Goal: Obtain resource: Obtain resource

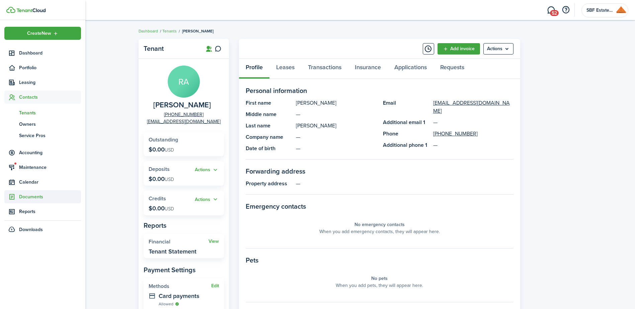
click at [15, 194] on sidebar-link-icon at bounding box center [11, 196] width 15 height 7
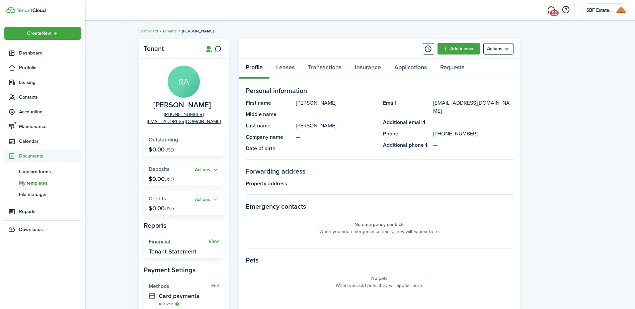
click at [25, 182] on span "My templates" at bounding box center [50, 183] width 62 height 7
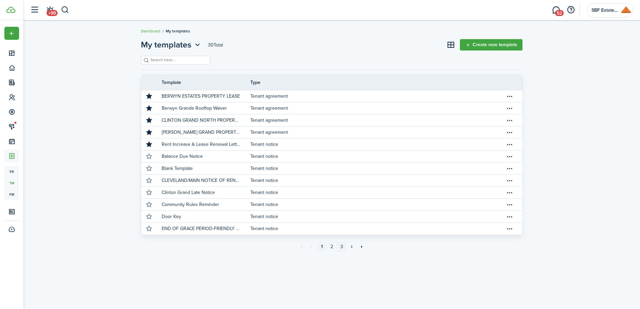
click at [341, 245] on link "3" at bounding box center [342, 247] width 10 height 10
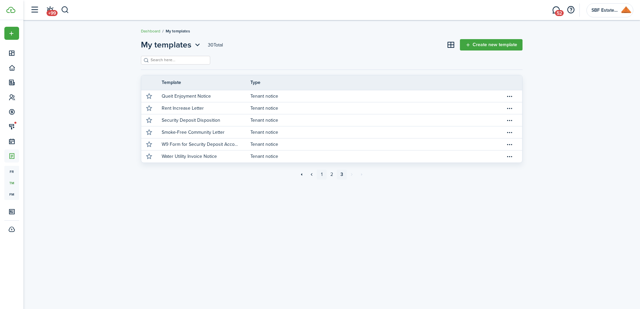
click at [323, 174] on link "1" at bounding box center [322, 175] width 10 height 10
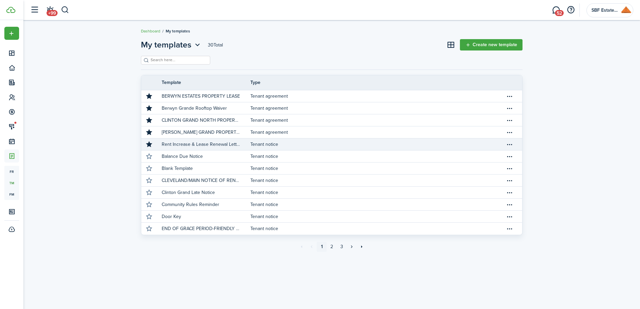
click at [191, 144] on p "Rent Increase & Lease Renewal Letter" at bounding box center [201, 144] width 79 height 7
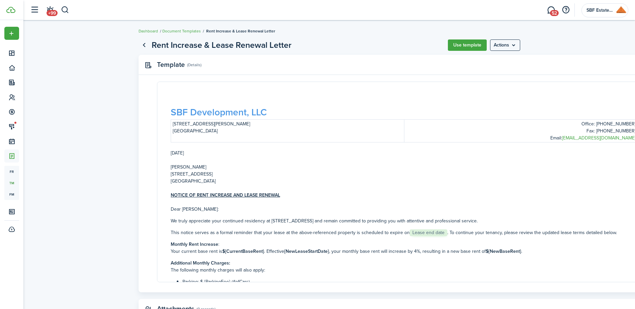
drag, startPoint x: 377, startPoint y: 67, endPoint x: 313, endPoint y: 72, distance: 64.1
click at [313, 72] on panel-main-header "Template (Details) Edit" at bounding box center [404, 65] width 531 height 20
click at [633, 68] on panel-main-header "Template (Details) Edit" at bounding box center [404, 65] width 531 height 20
click at [557, 135] on p "Email: [EMAIL_ADDRESS][DOMAIN_NAME]" at bounding box center [521, 138] width 230 height 7
click at [550, 136] on p "Email: [EMAIL_ADDRESS][DOMAIN_NAME]" at bounding box center [521, 138] width 230 height 7
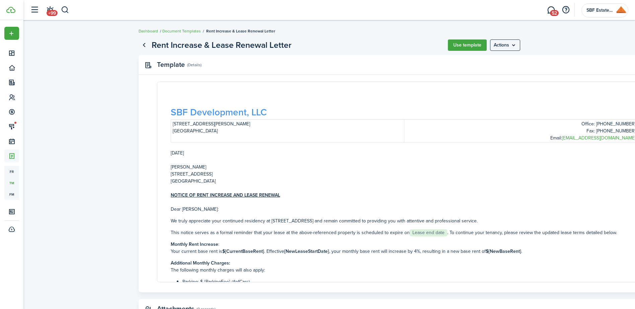
click at [577, 126] on p "Office: [PHONE_NUMBER]" at bounding box center [521, 123] width 230 height 7
click at [578, 126] on p "Office: [PHONE_NUMBER]" at bounding box center [521, 123] width 230 height 7
click at [580, 125] on p "Office: [PHONE_NUMBER]" at bounding box center [521, 123] width 230 height 7
click at [588, 123] on p "Office: [PHONE_NUMBER]" at bounding box center [521, 123] width 230 height 7
click at [590, 123] on p "Office: [PHONE_NUMBER]" at bounding box center [521, 123] width 230 height 7
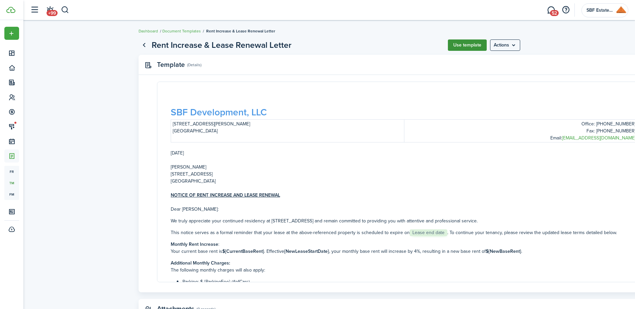
click at [474, 42] on button "Use template" at bounding box center [467, 44] width 39 height 11
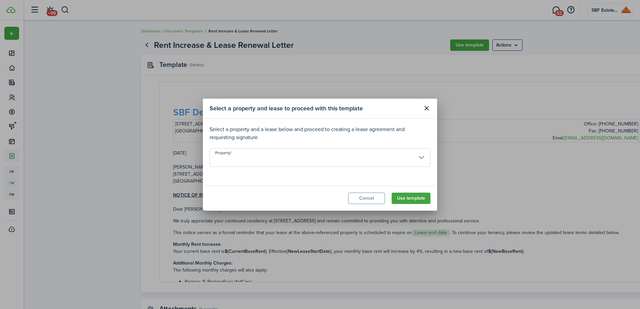
click at [422, 159] on input "Property" at bounding box center [319, 157] width 221 height 19
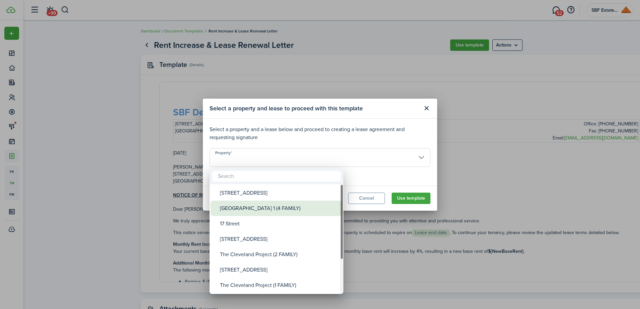
click at [261, 209] on div "[GEOGRAPHIC_DATA] 1 (4 FAMILY)" at bounding box center [279, 208] width 118 height 15
type input "[GEOGRAPHIC_DATA] 1 (4 FAMILY)"
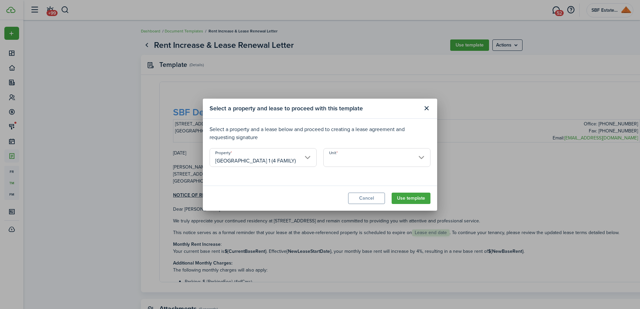
click at [372, 154] on input "Unit" at bounding box center [376, 157] width 107 height 19
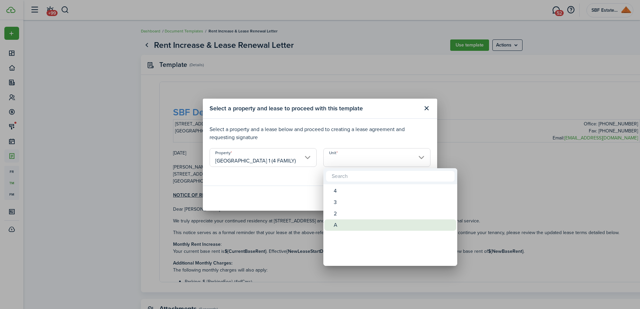
click at [342, 222] on div "A" at bounding box center [393, 224] width 118 height 11
type input "A"
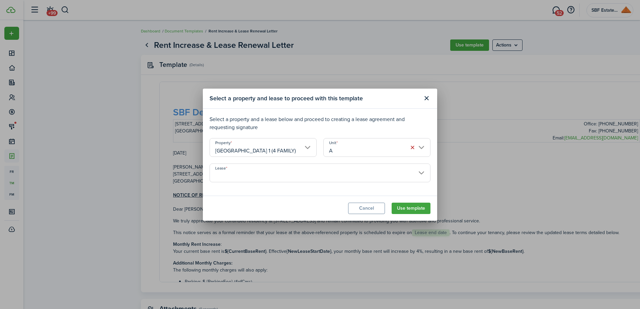
click at [332, 172] on input "Lease" at bounding box center [319, 173] width 221 height 19
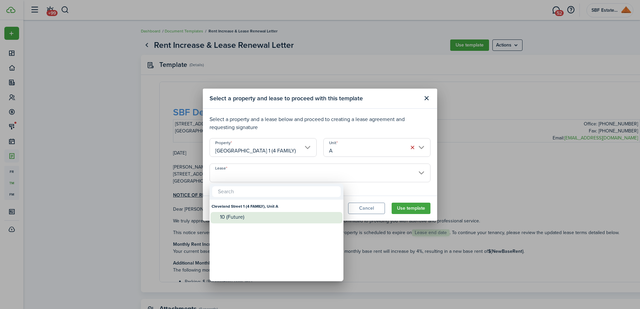
click at [269, 215] on div "10 (Future)" at bounding box center [279, 217] width 118 height 6
type input "Cleveland Street 1 (4 FAMILY), Unit A. Lease #10 (Future)"
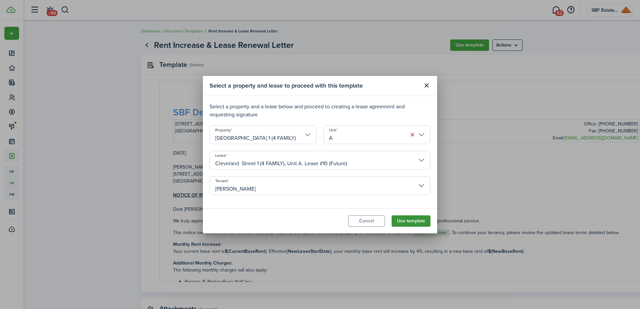
click at [407, 218] on button "Use template" at bounding box center [410, 220] width 39 height 11
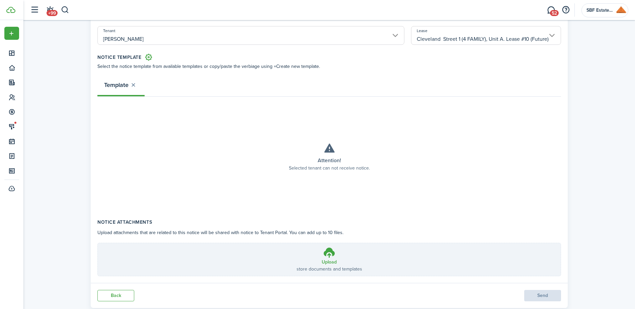
scroll to position [27, 0]
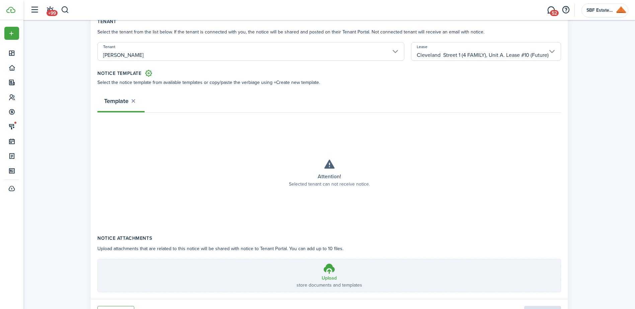
click at [112, 100] on strong "Template" at bounding box center [116, 101] width 24 height 9
click at [135, 101] on button "button" at bounding box center [132, 101] width 9 height 8
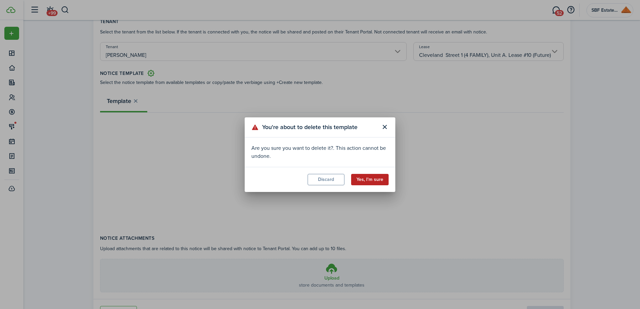
click at [371, 177] on button "Yes, I'm sure" at bounding box center [369, 179] width 37 height 11
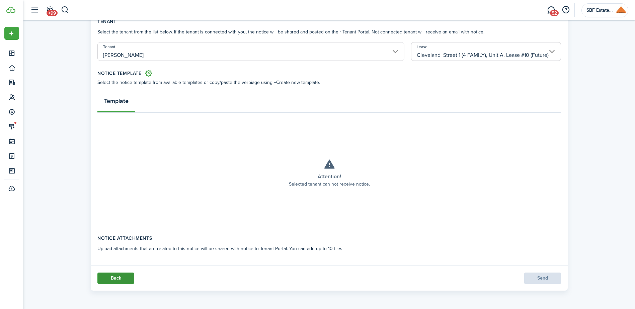
click at [130, 277] on link "Back" at bounding box center [115, 278] width 37 height 11
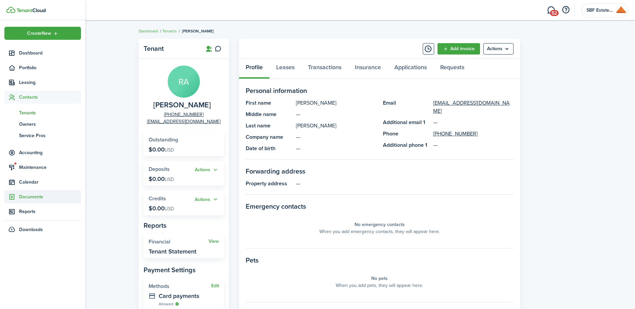
click at [34, 196] on span "Documents" at bounding box center [50, 196] width 62 height 7
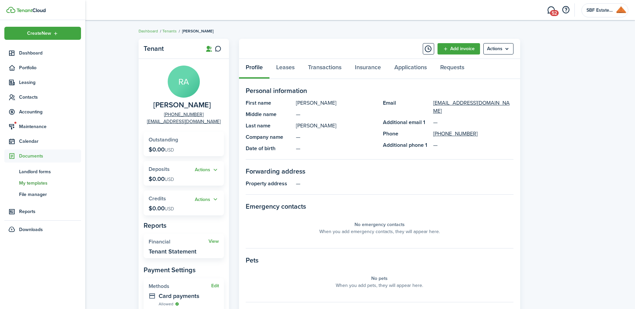
click at [35, 183] on span "My templates" at bounding box center [50, 183] width 62 height 7
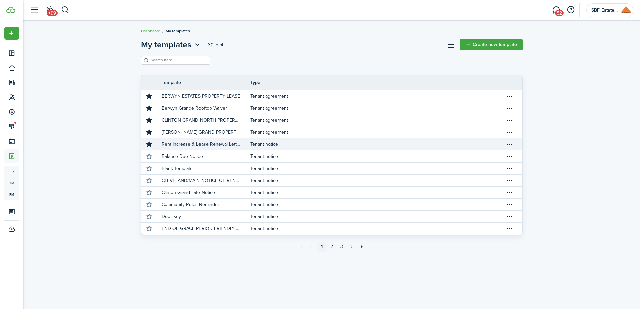
click at [203, 144] on p "Rent Increase & Lease Renewal Letter" at bounding box center [201, 144] width 79 height 7
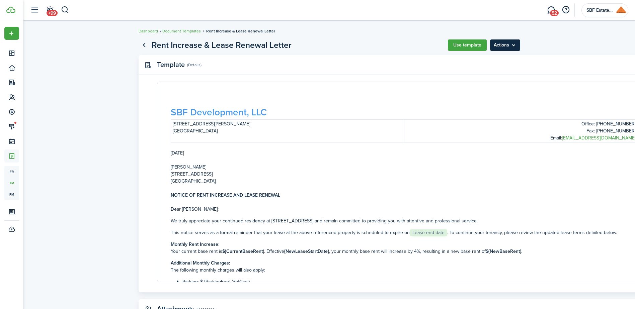
click at [516, 46] on menu-btn "Actions" at bounding box center [505, 44] width 30 height 11
click at [542, 43] on document-view "Rent Increase & Lease Renewal Letter Use template Actions Template (Details) Ed…" at bounding box center [328, 187] width 611 height 304
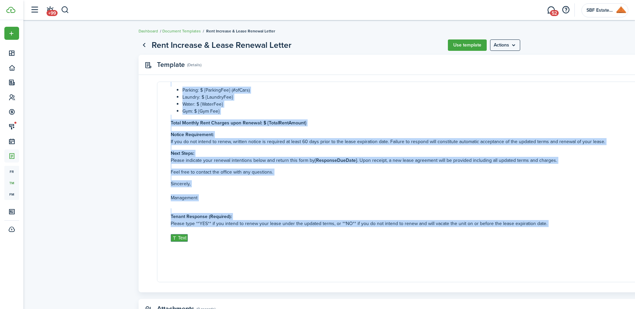
scroll to position [226, 0]
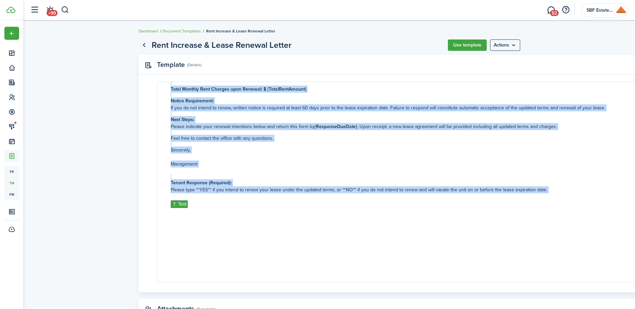
drag, startPoint x: 170, startPoint y: 120, endPoint x: 321, endPoint y: 237, distance: 190.3
click at [321, 237] on div "SBF Development, LLC [STREET_ADDRESS][PERSON_NAME] Office: [PHONE_NUMBER] Fax: …" at bounding box center [404, 69] width 467 height 379
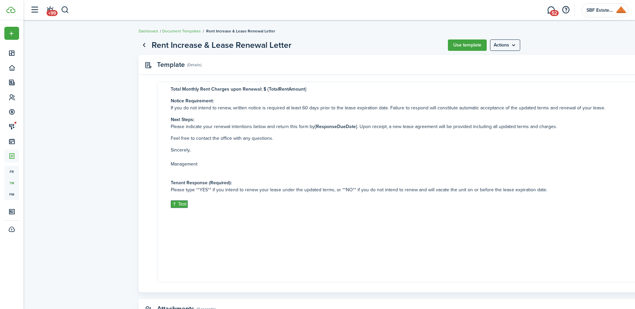
click at [523, 70] on panel-main-header "Template (Details) Edit" at bounding box center [404, 65] width 531 height 20
click at [234, 243] on p at bounding box center [404, 239] width 467 height 7
